Goal: Transaction & Acquisition: Purchase product/service

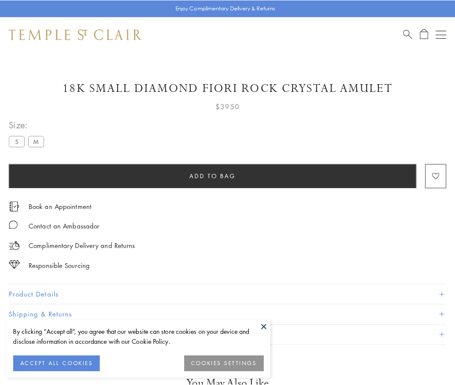
scroll to position [50, 0]
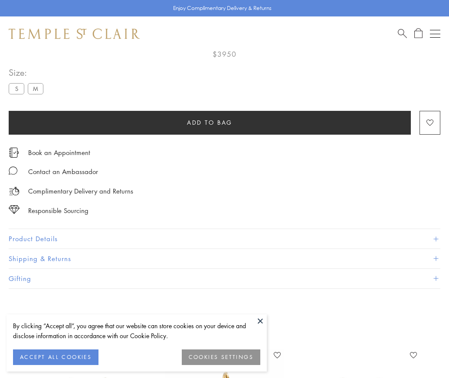
click at [209, 122] on span "Add to bag" at bounding box center [210, 123] width 46 height 10
